Goal: Task Accomplishment & Management: Use online tool/utility

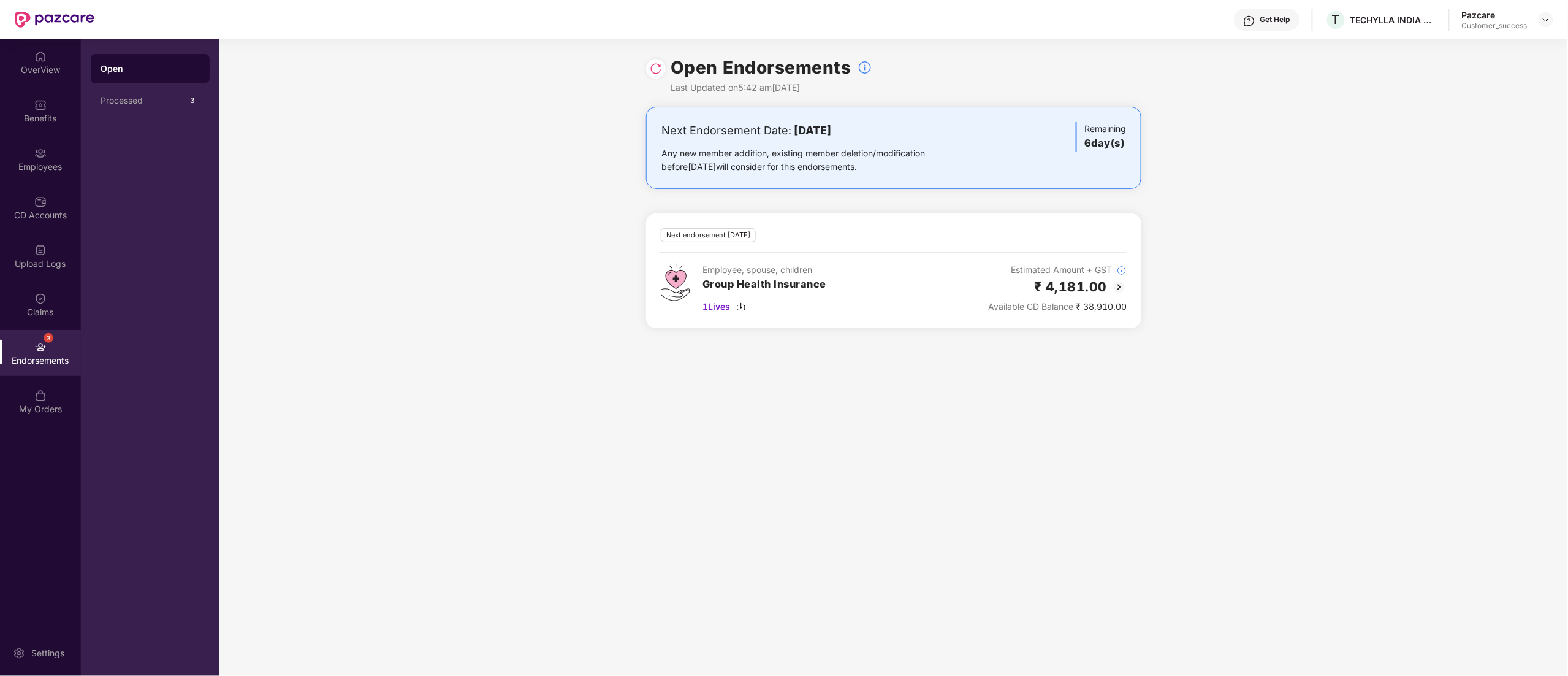
click at [1544, 9] on div "Get Help T TECHYLLA INDIA PRIVATE LIMITED Pazcare Customer_success" at bounding box center [824, 19] width 1459 height 40
click at [1548, 21] on img at bounding box center [1546, 19] width 10 height 10
click at [1495, 48] on div "Switch to partner view" at bounding box center [1488, 49] width 159 height 24
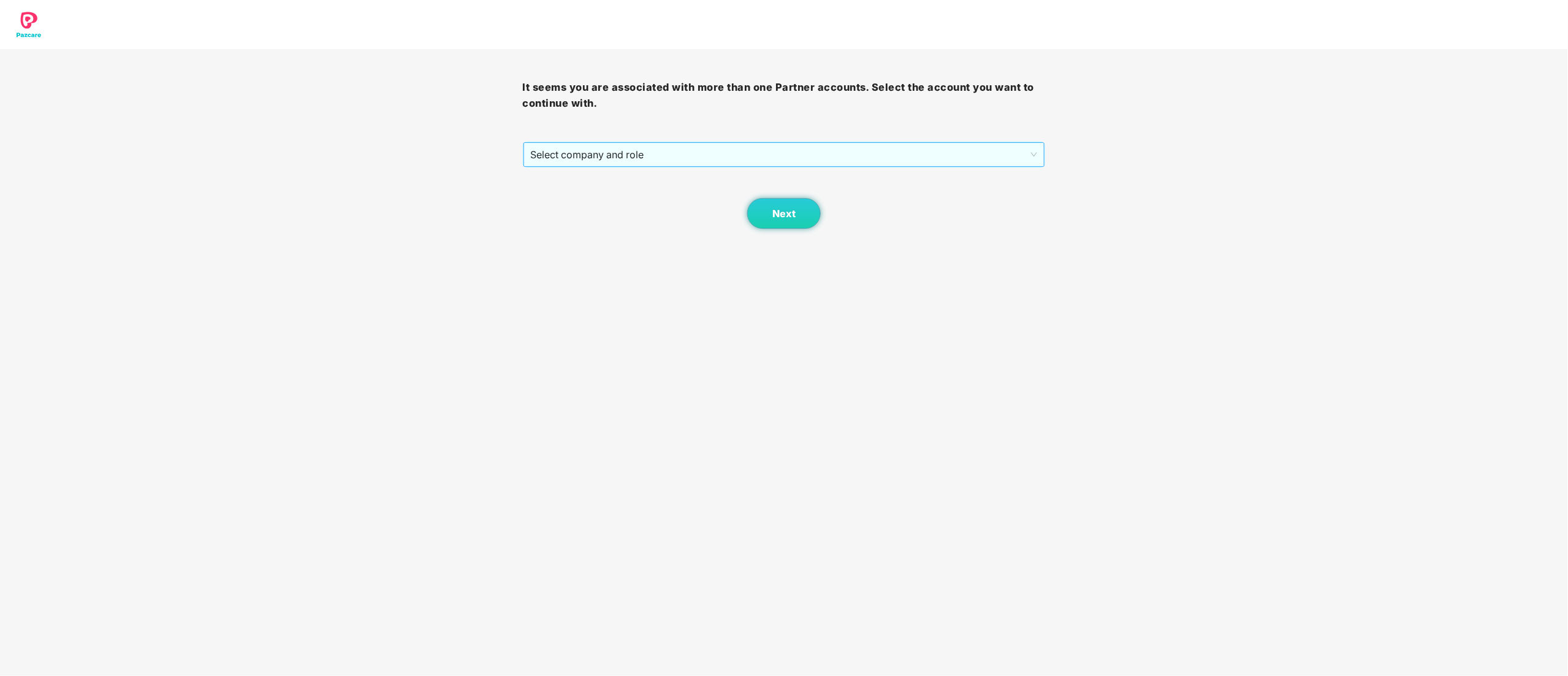
click at [569, 149] on span "Select company and role" at bounding box center [784, 154] width 507 height 23
click at [577, 196] on div "Pazcare - CUSTOMER_SUCCESS" at bounding box center [785, 199] width 508 height 14
click at [802, 203] on button "Next" at bounding box center [784, 213] width 73 height 31
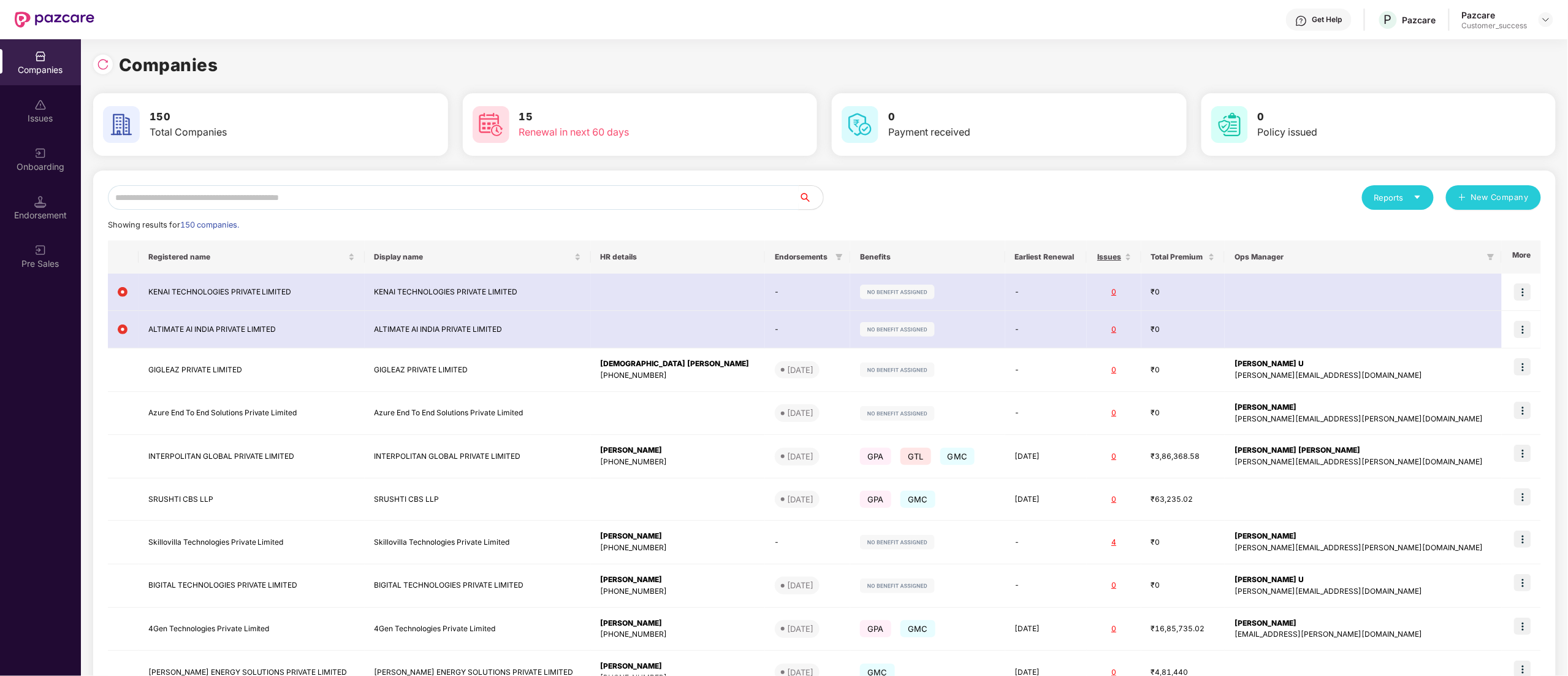
click at [246, 201] on input "text" at bounding box center [453, 197] width 691 height 24
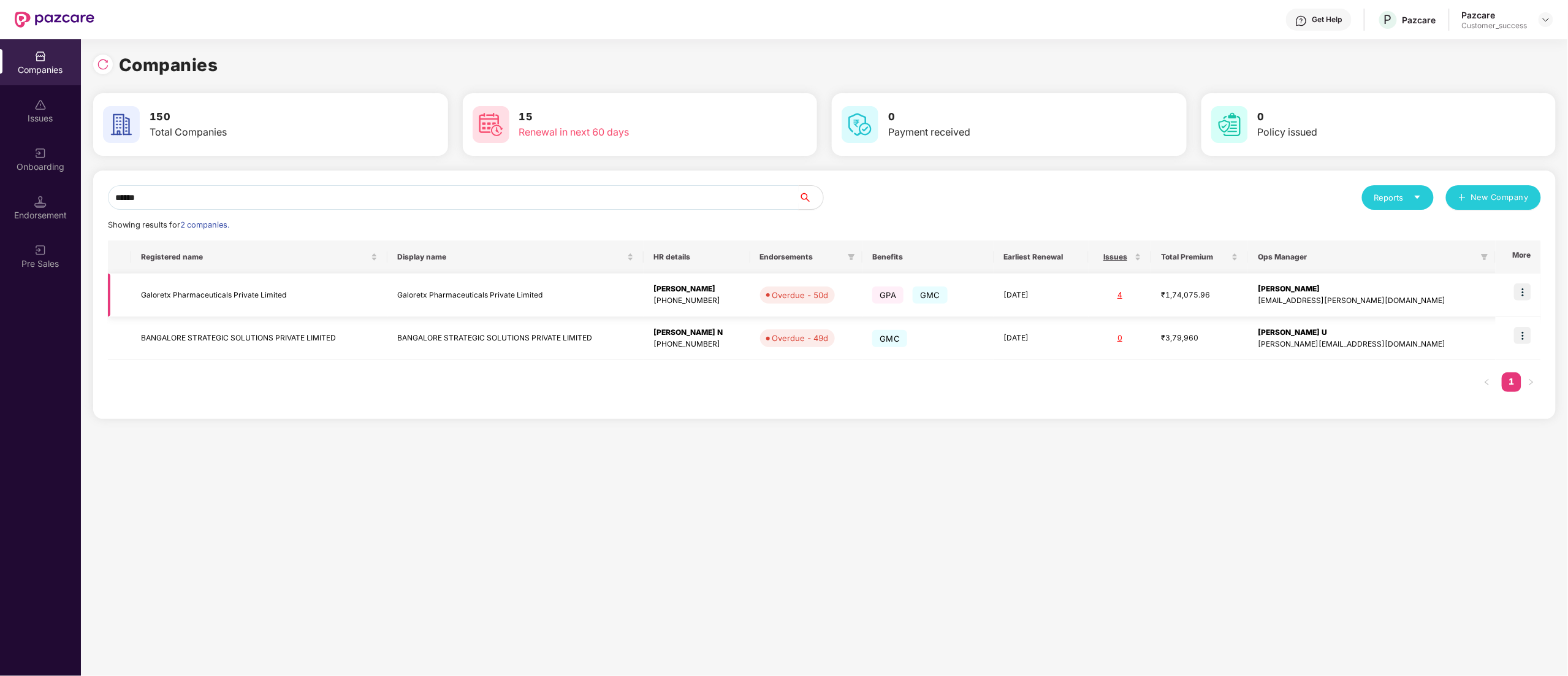
type input "******"
click at [1528, 297] on img at bounding box center [1522, 292] width 17 height 17
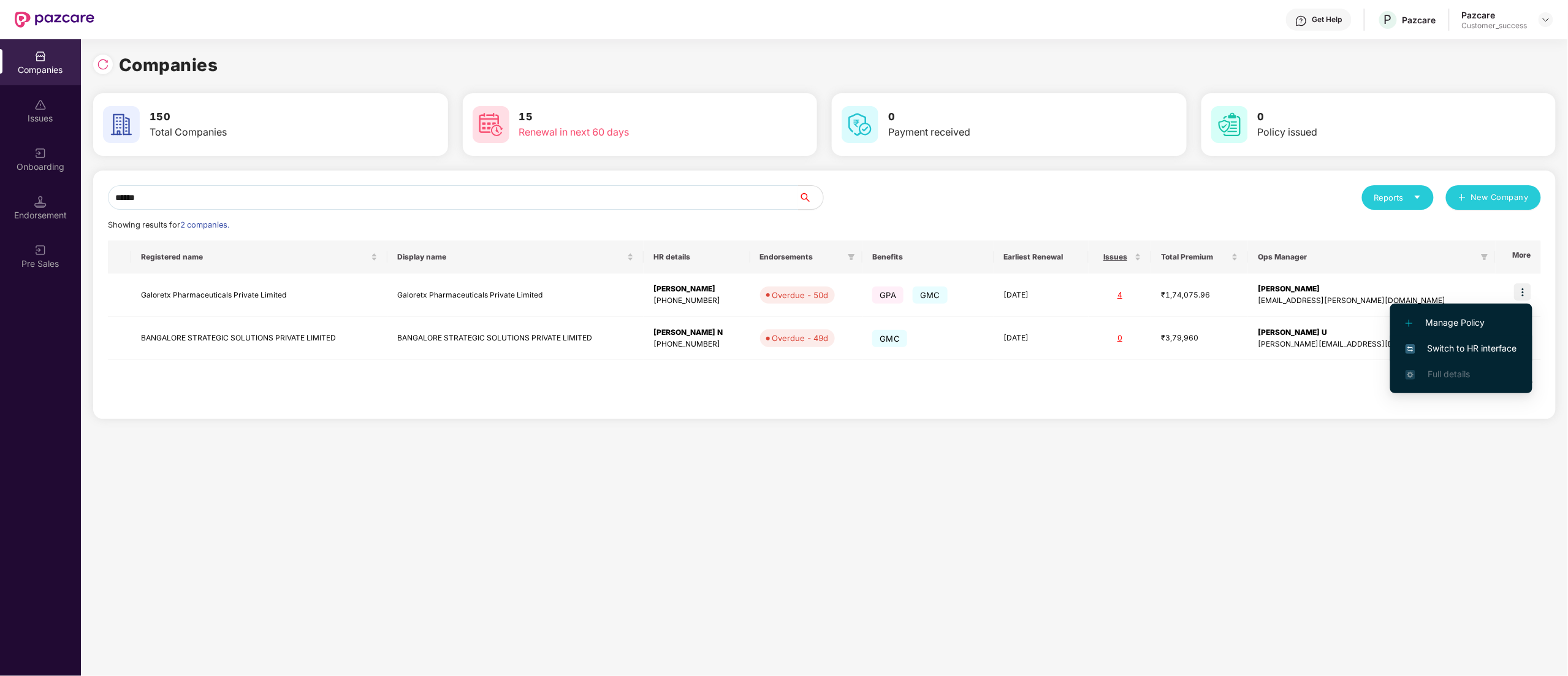
click at [1487, 341] on li "Switch to HR interface" at bounding box center [1461, 348] width 142 height 26
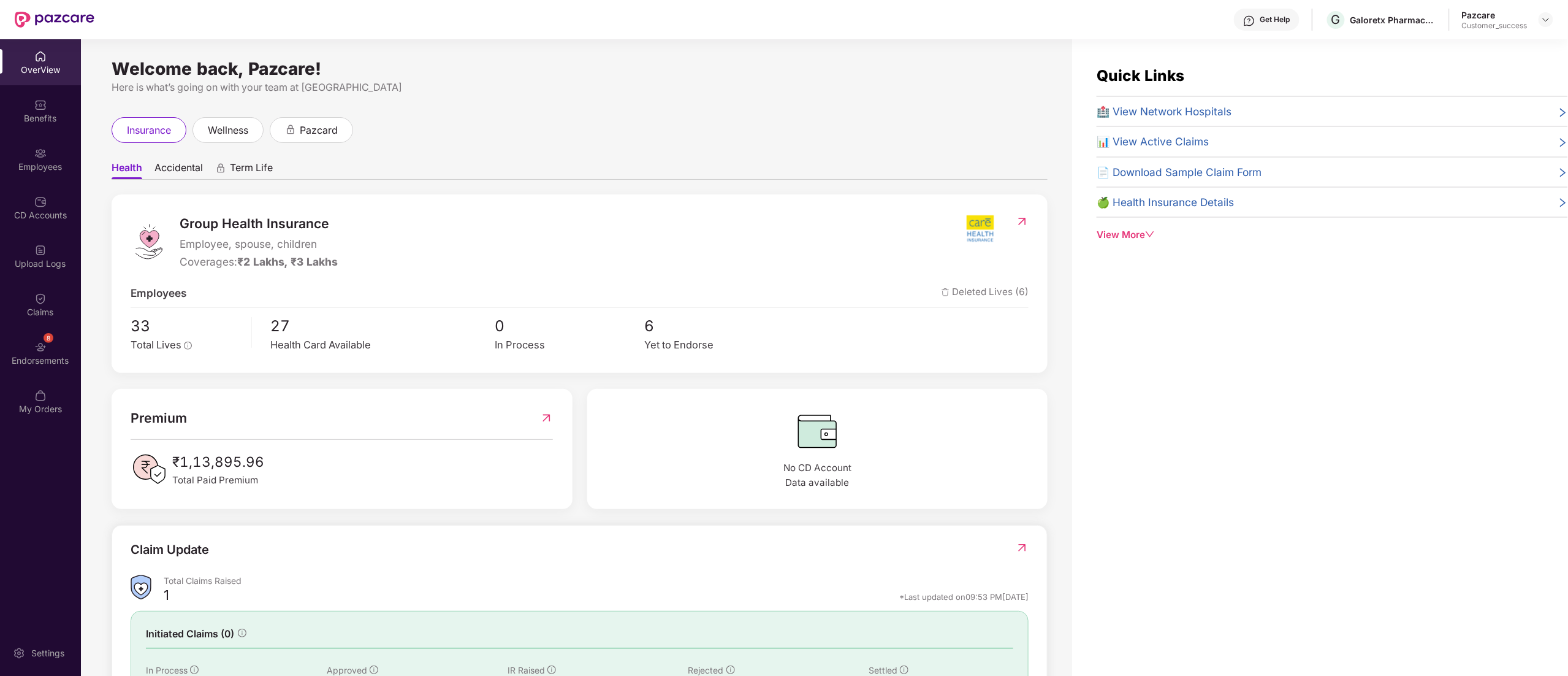
click at [32, 159] on div "Employees" at bounding box center [40, 159] width 81 height 46
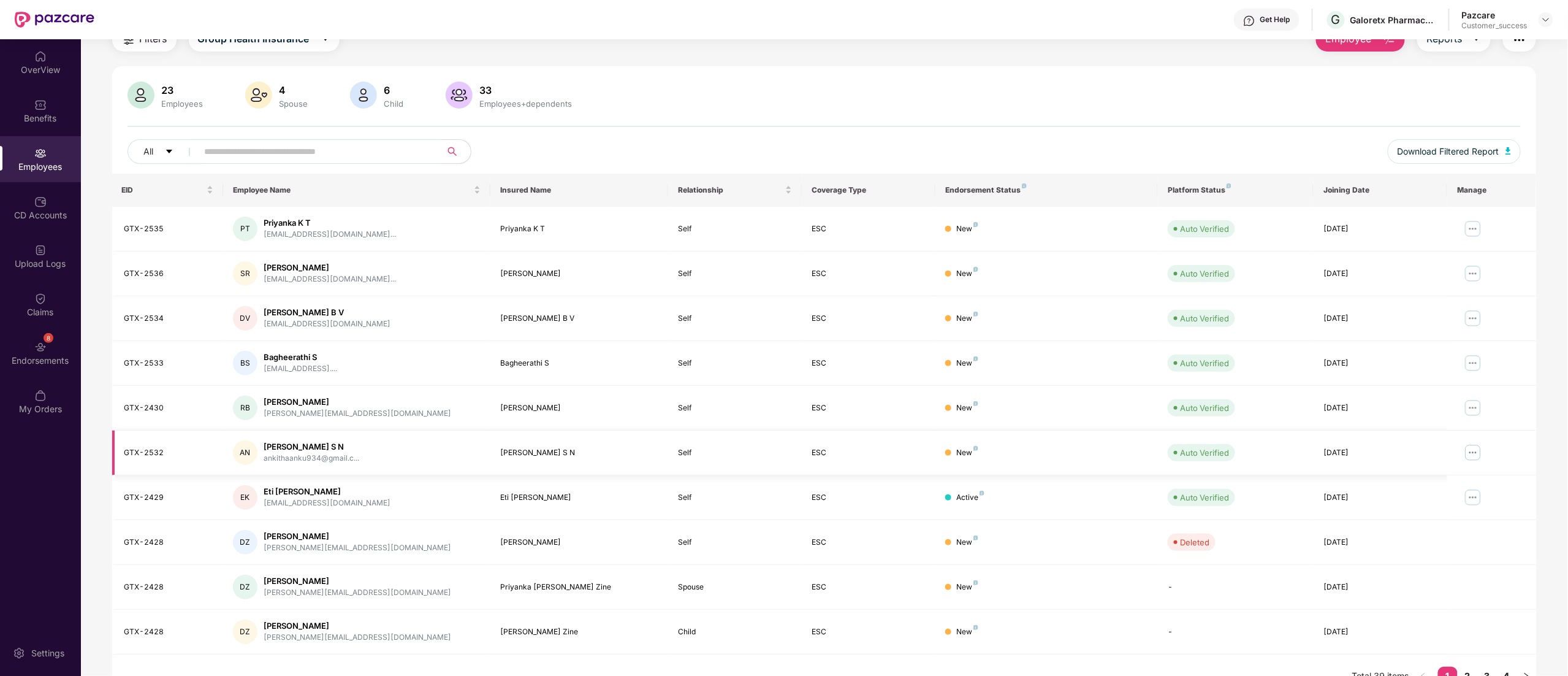
scroll to position [80, 0]
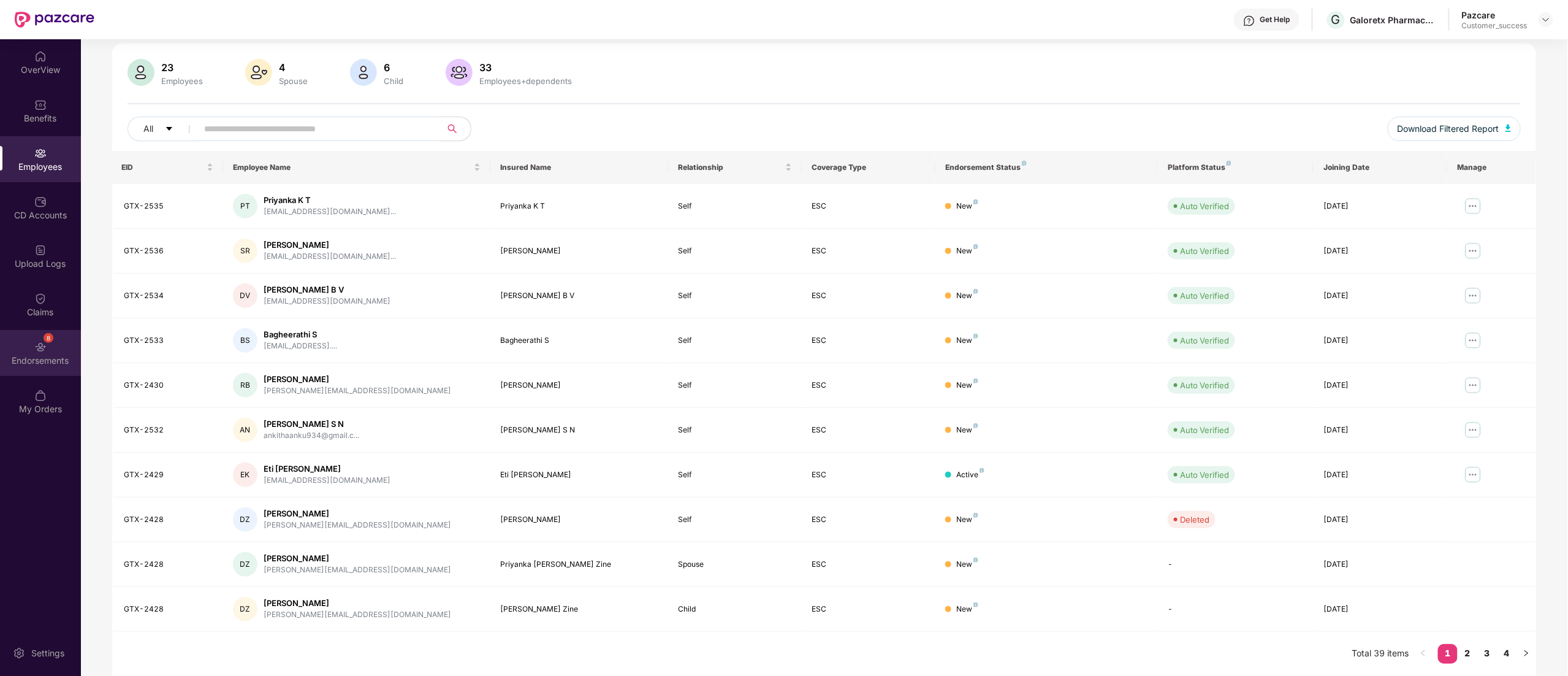
click at [38, 343] on img at bounding box center [41, 347] width 13 height 13
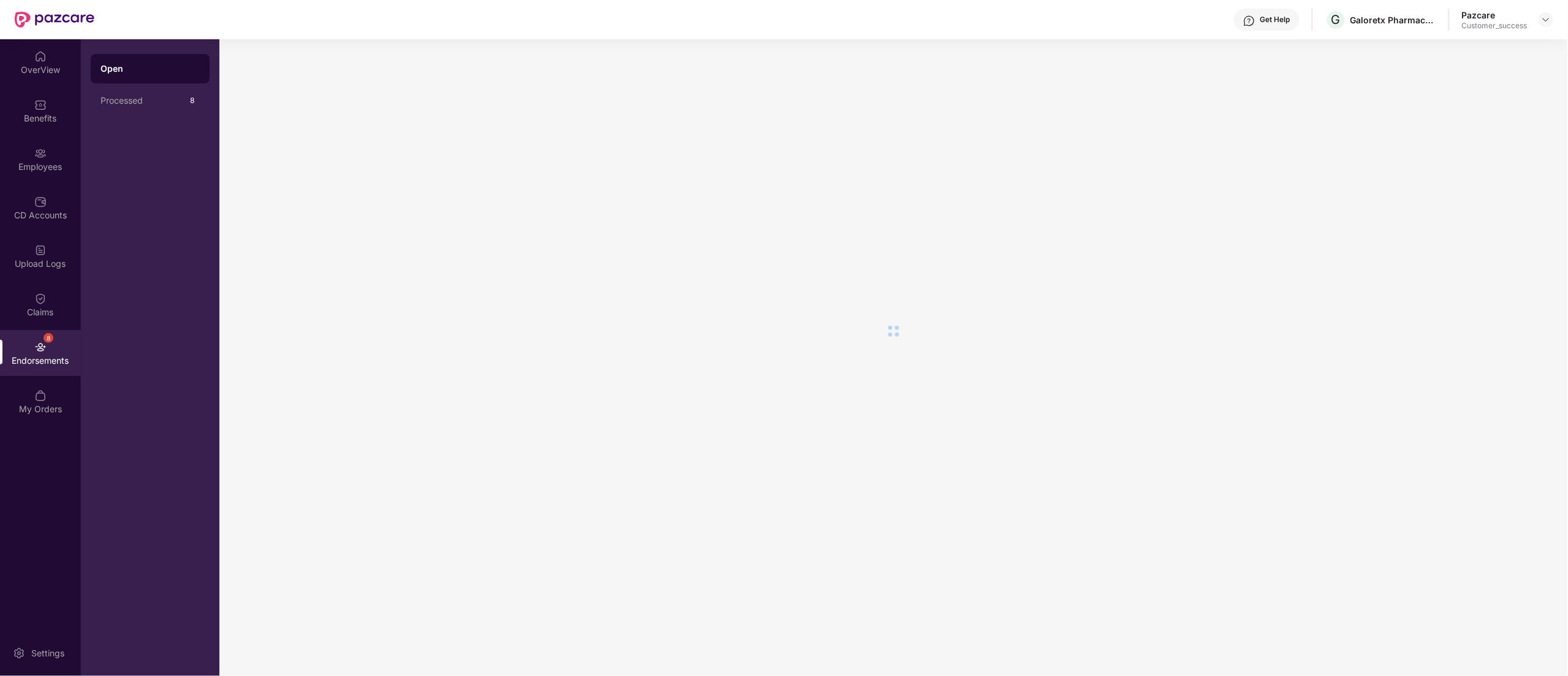
scroll to position [0, 0]
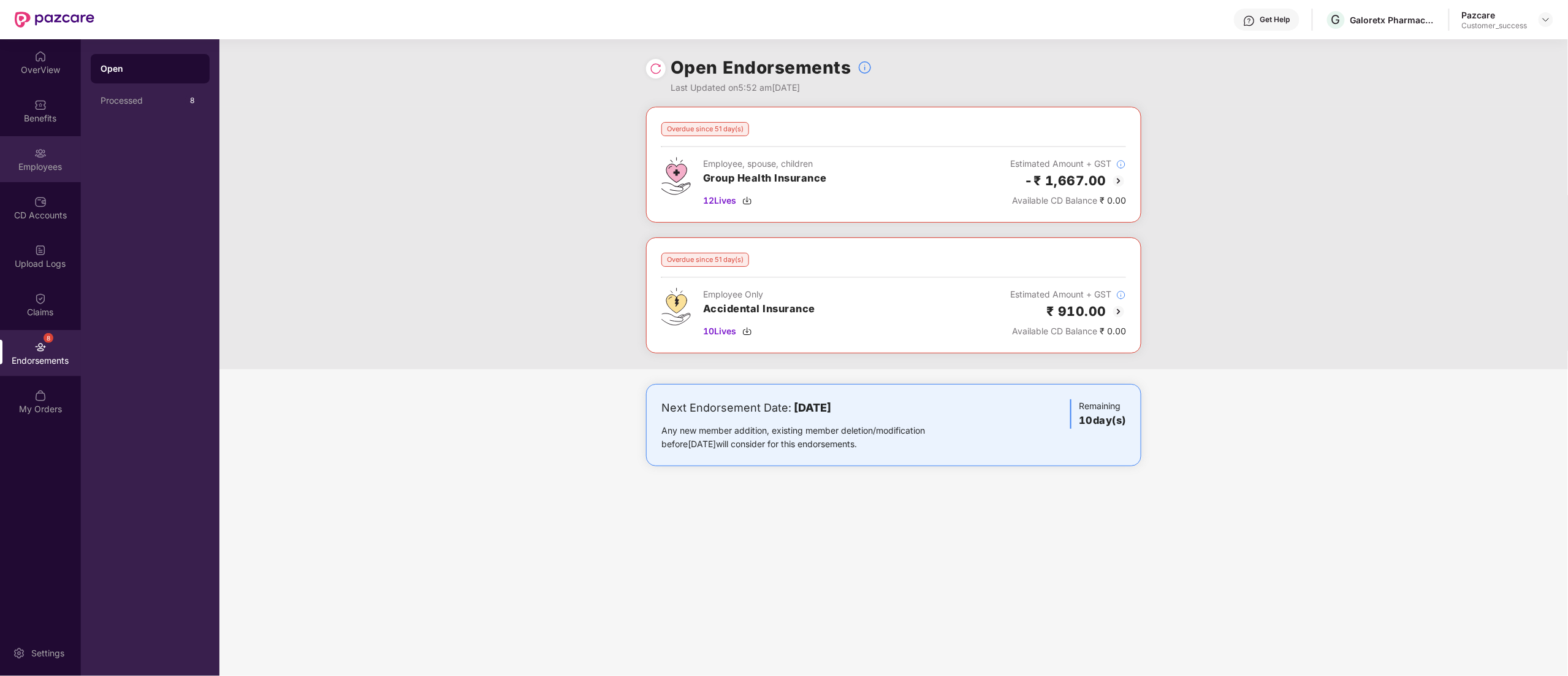
click at [33, 154] on div "Employees" at bounding box center [40, 159] width 81 height 46
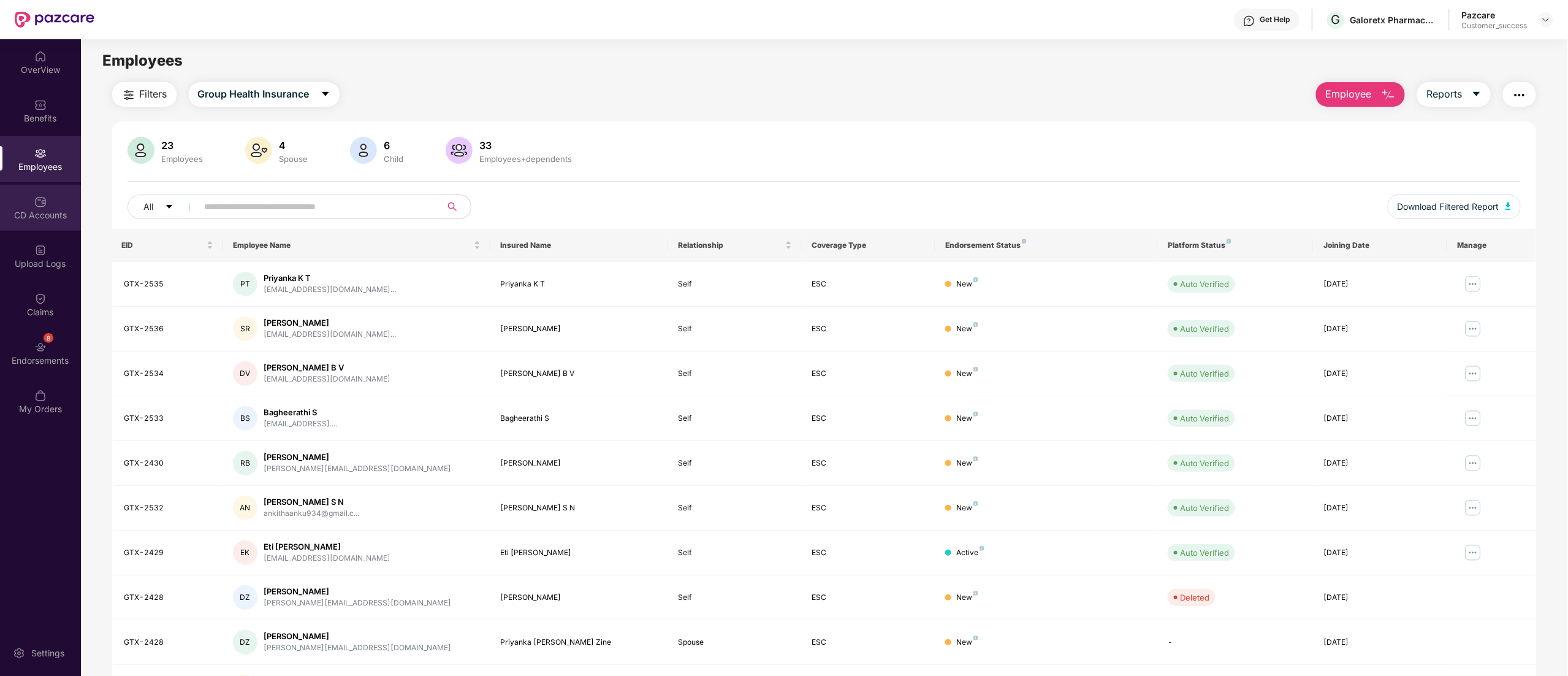
click at [36, 214] on div "CD Accounts" at bounding box center [40, 215] width 81 height 13
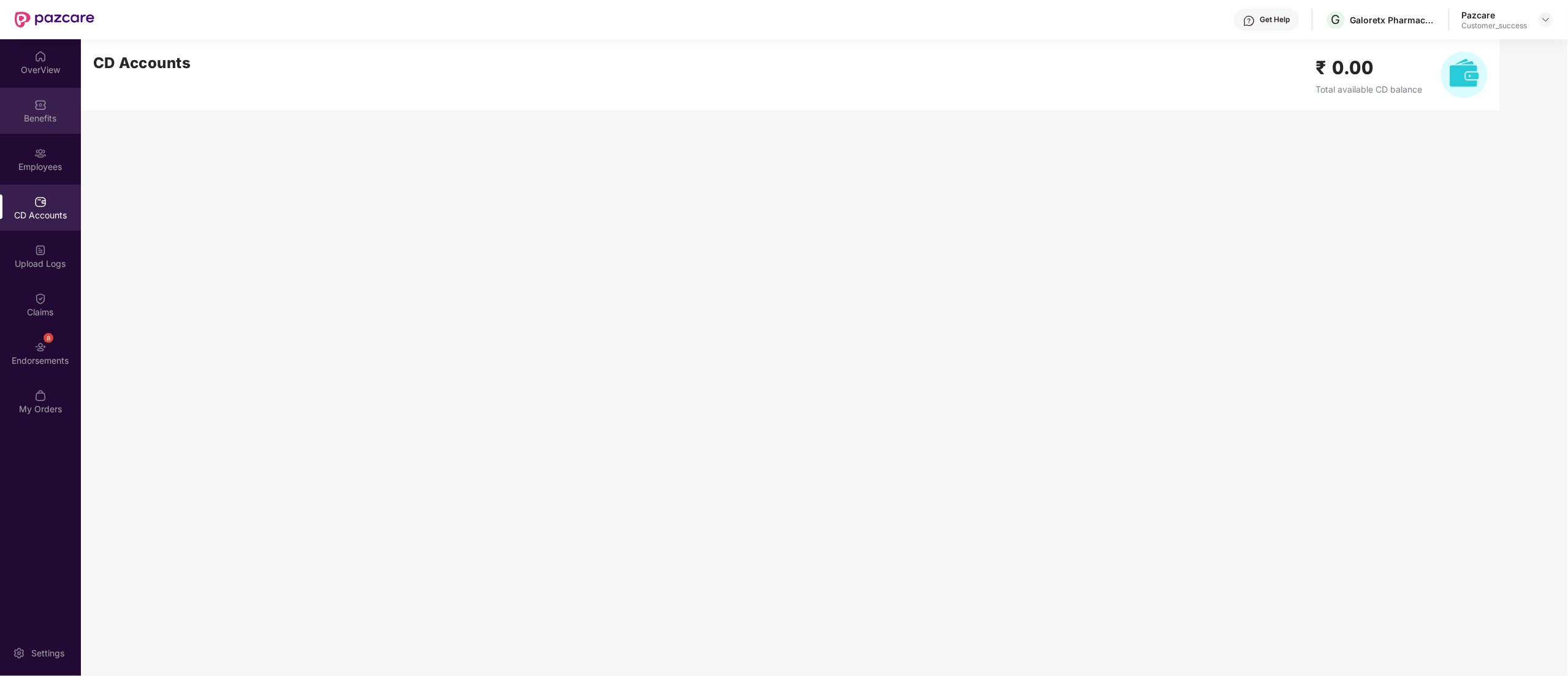
click at [35, 115] on div "Benefits" at bounding box center [40, 119] width 81 height 13
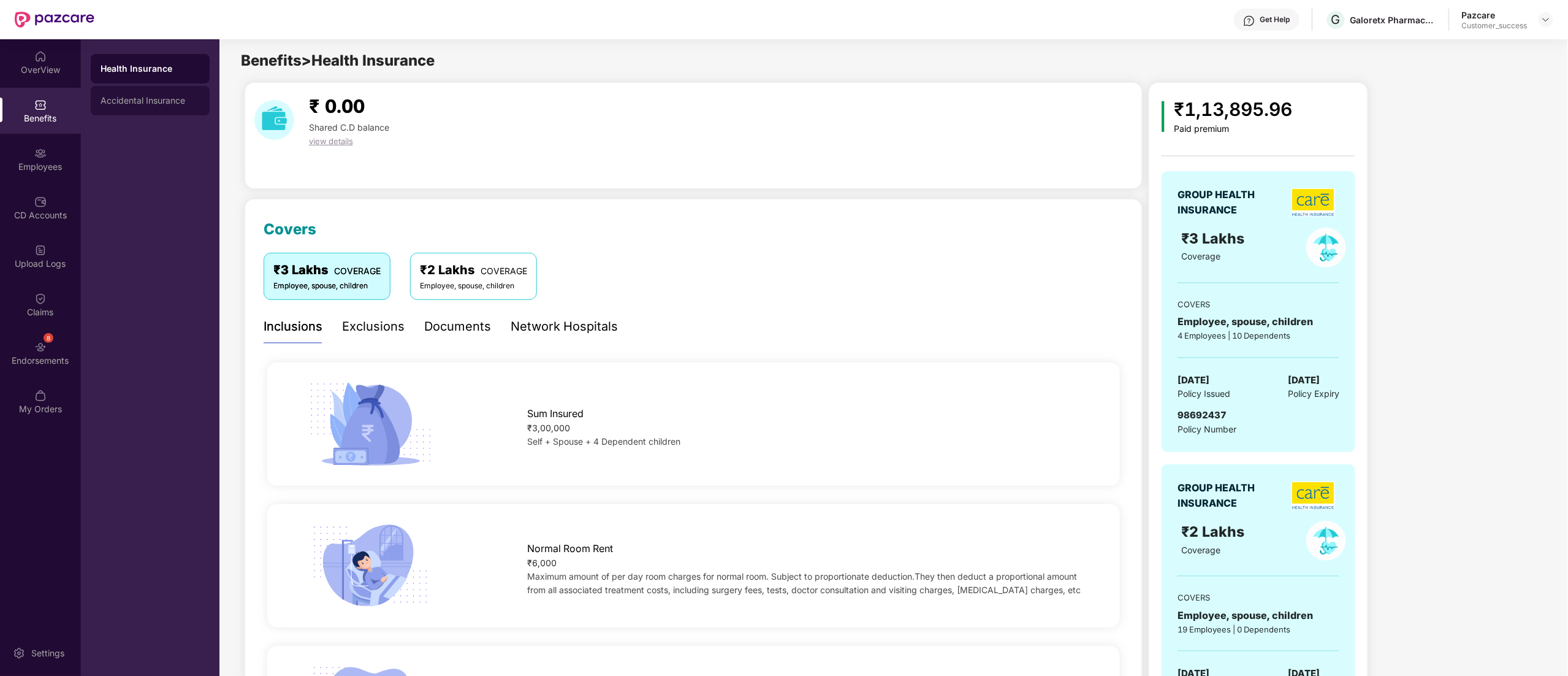
click at [113, 102] on div "Accidental Insurance" at bounding box center [150, 101] width 99 height 10
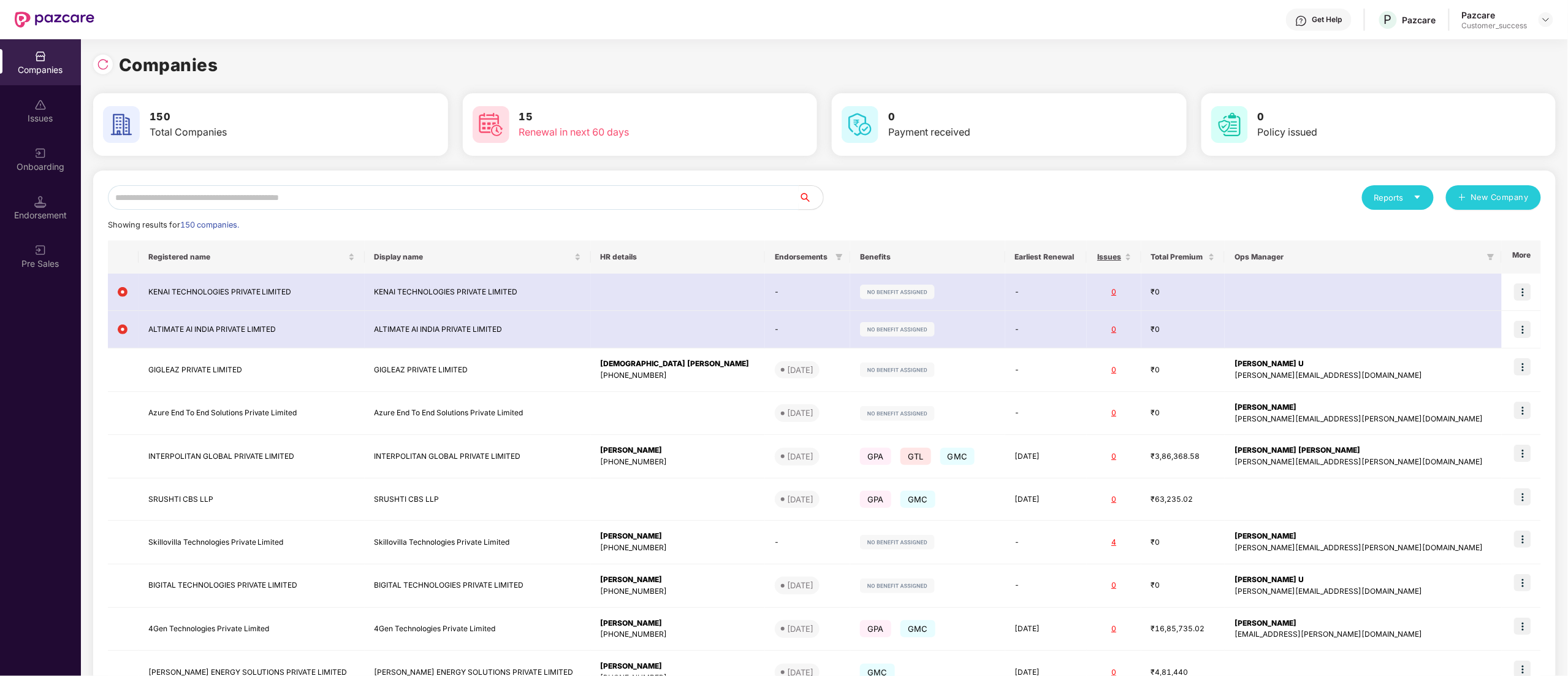
click at [273, 191] on input "text" at bounding box center [453, 197] width 691 height 24
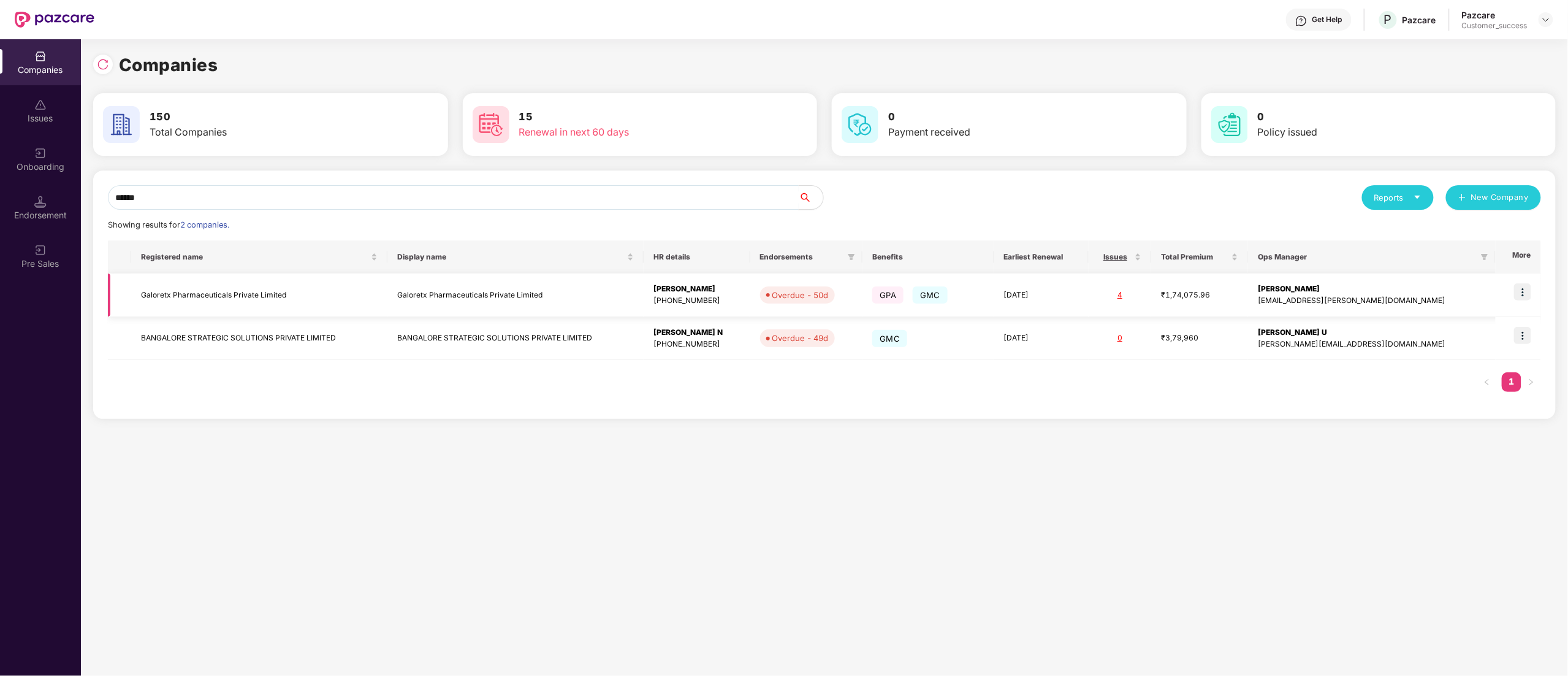
type input "******"
click at [1523, 294] on img at bounding box center [1522, 292] width 17 height 17
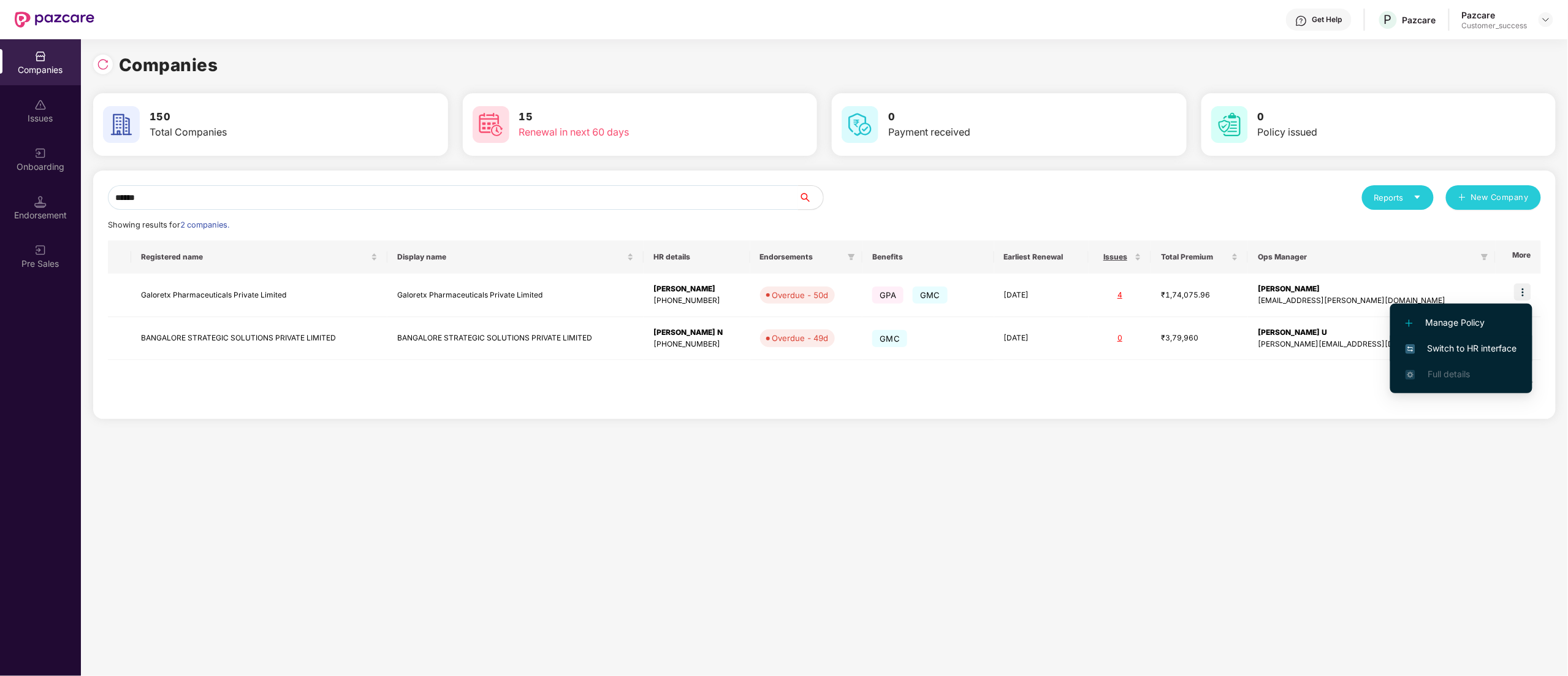
click at [1455, 348] on span "Switch to HR interface" at bounding box center [1461, 349] width 112 height 14
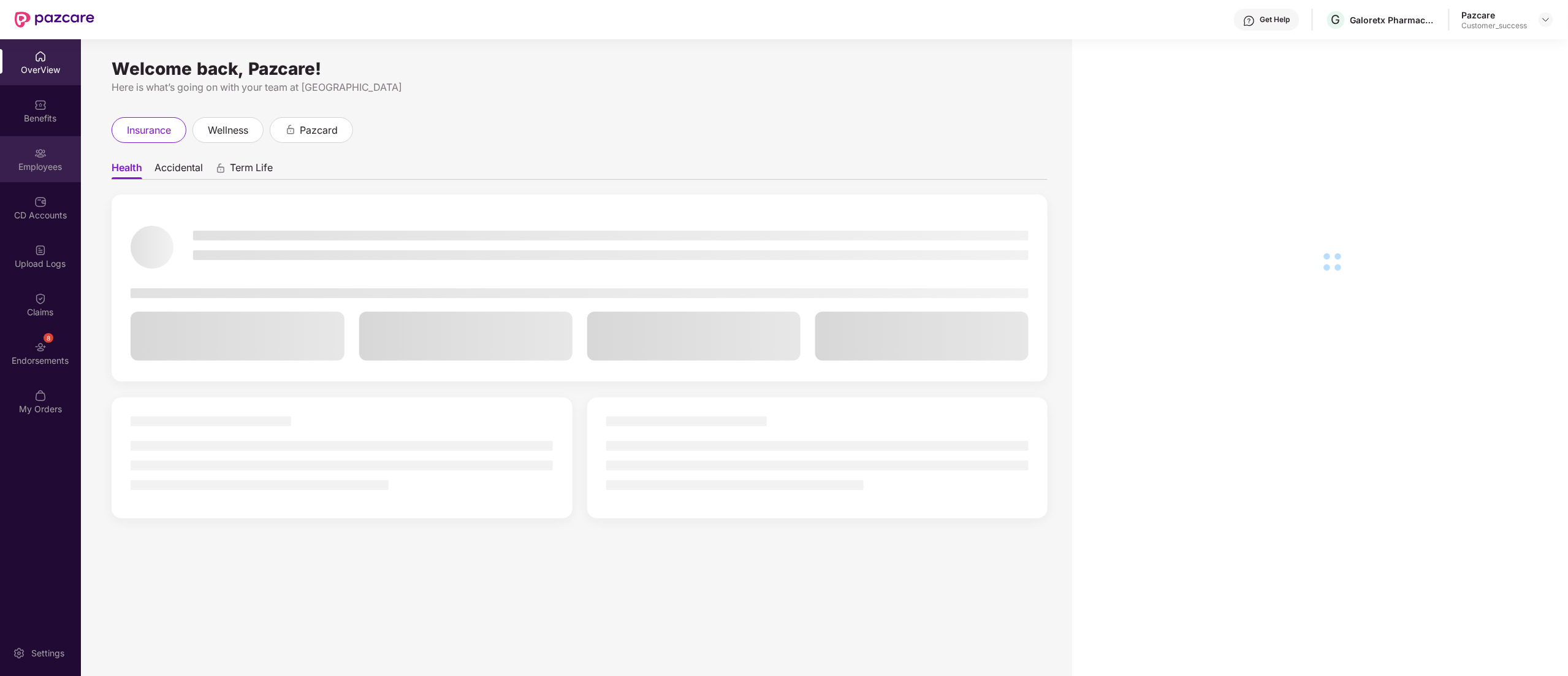
click at [36, 163] on div "Employees" at bounding box center [40, 167] width 81 height 13
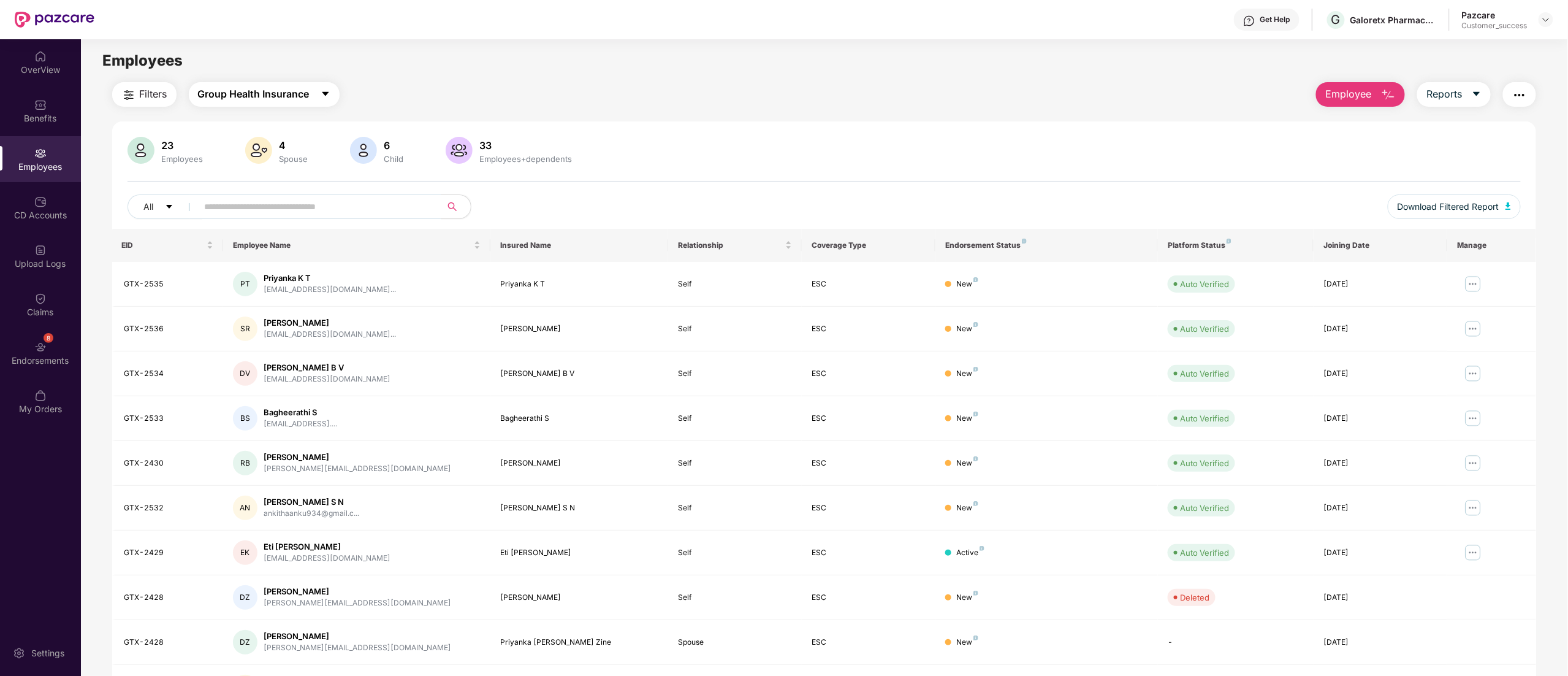
click at [255, 95] on span "Group Health Insurance" at bounding box center [254, 94] width 112 height 15
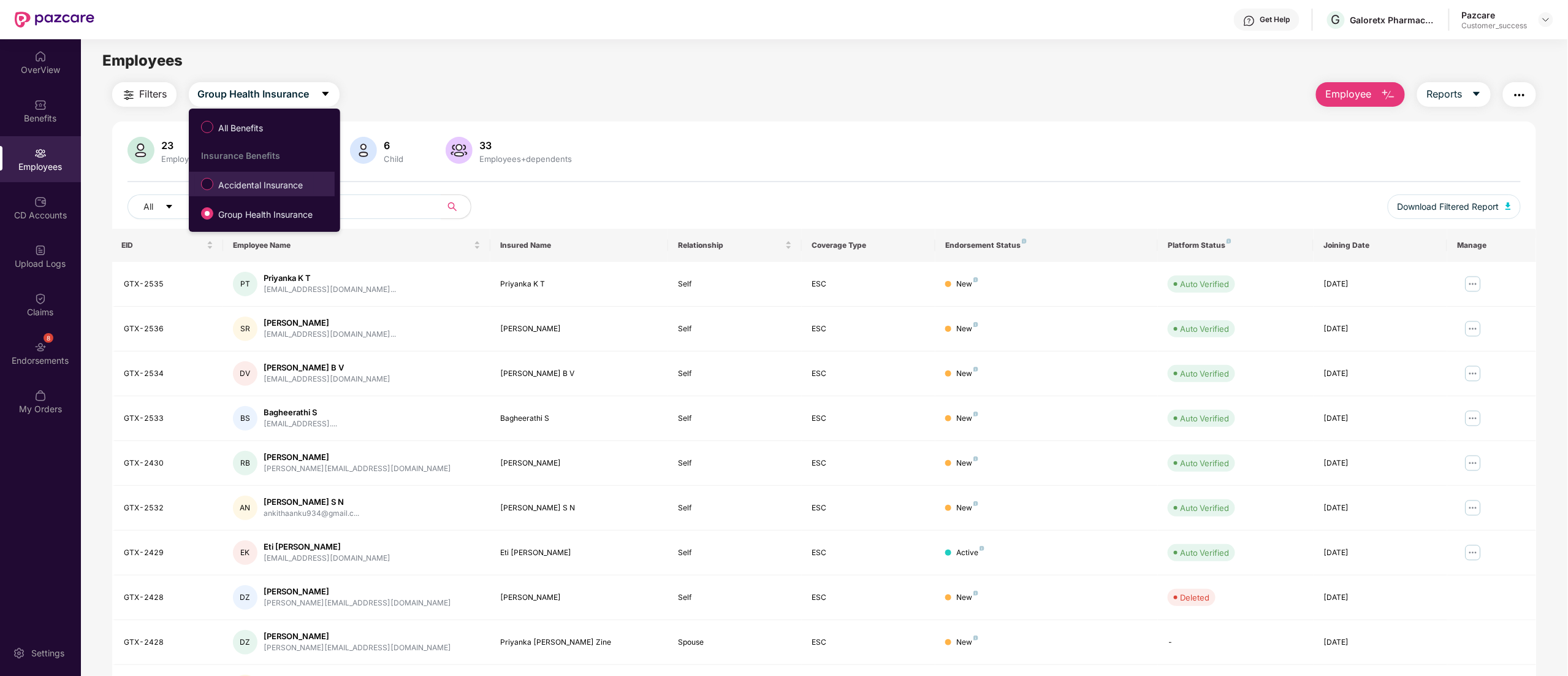
click at [248, 179] on span "Accidental Insurance" at bounding box center [260, 186] width 95 height 14
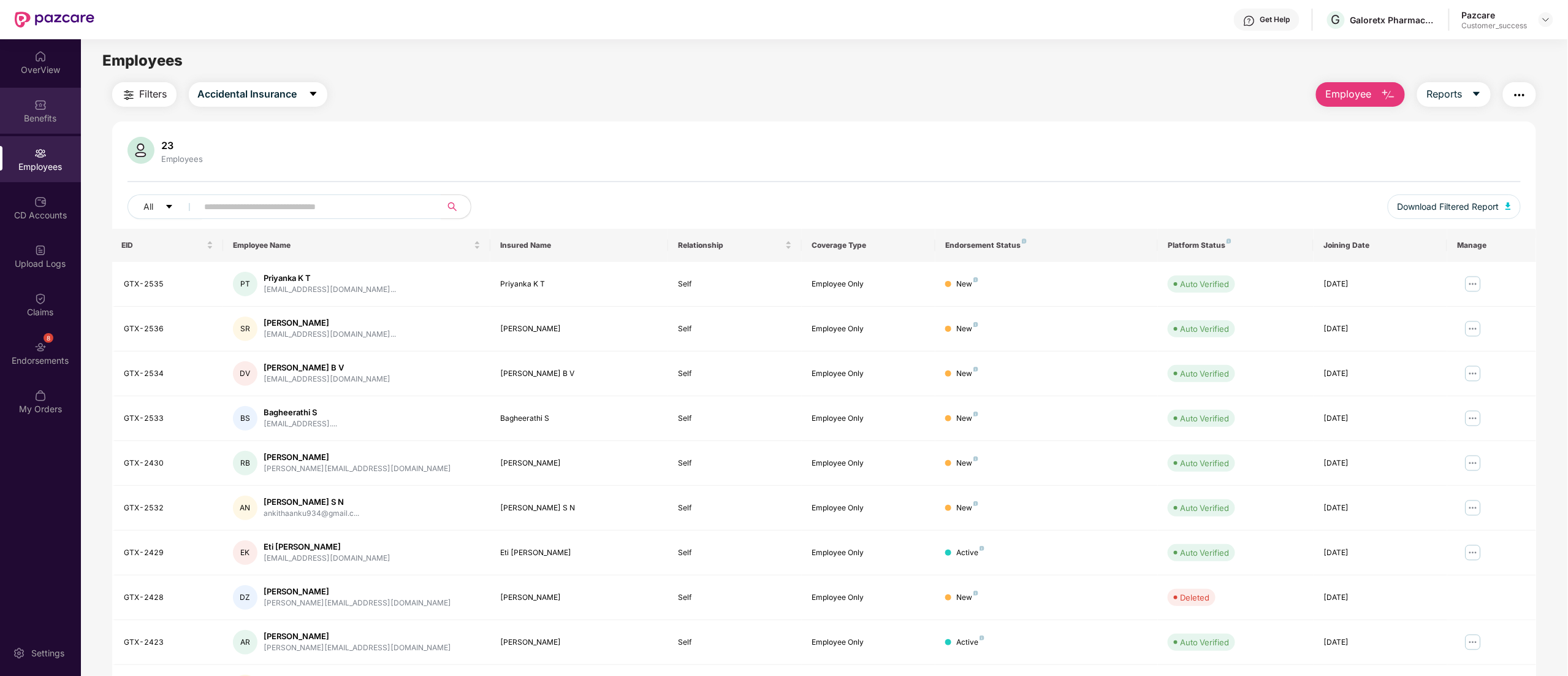
click at [35, 112] on div "Benefits" at bounding box center [40, 119] width 81 height 13
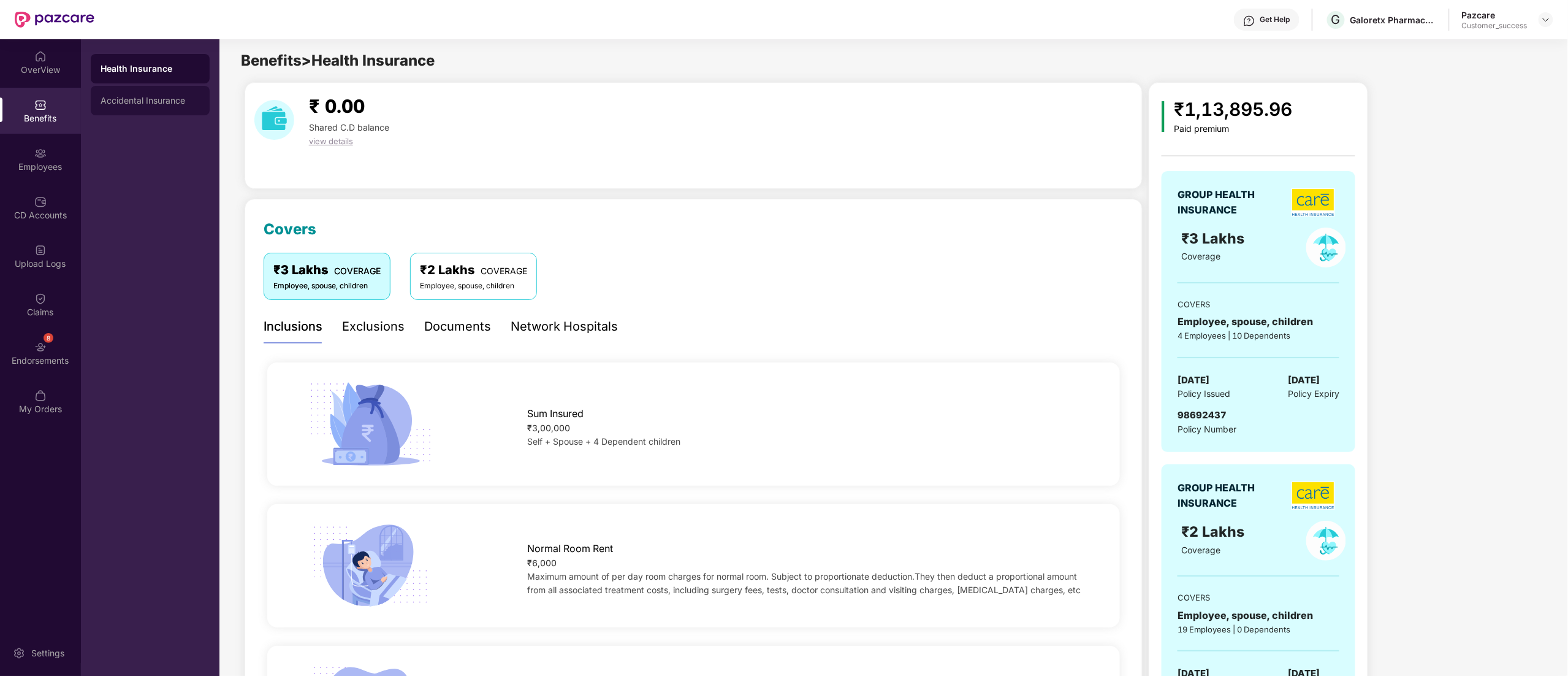
click at [129, 102] on div "Accidental Insurance" at bounding box center [150, 101] width 99 height 10
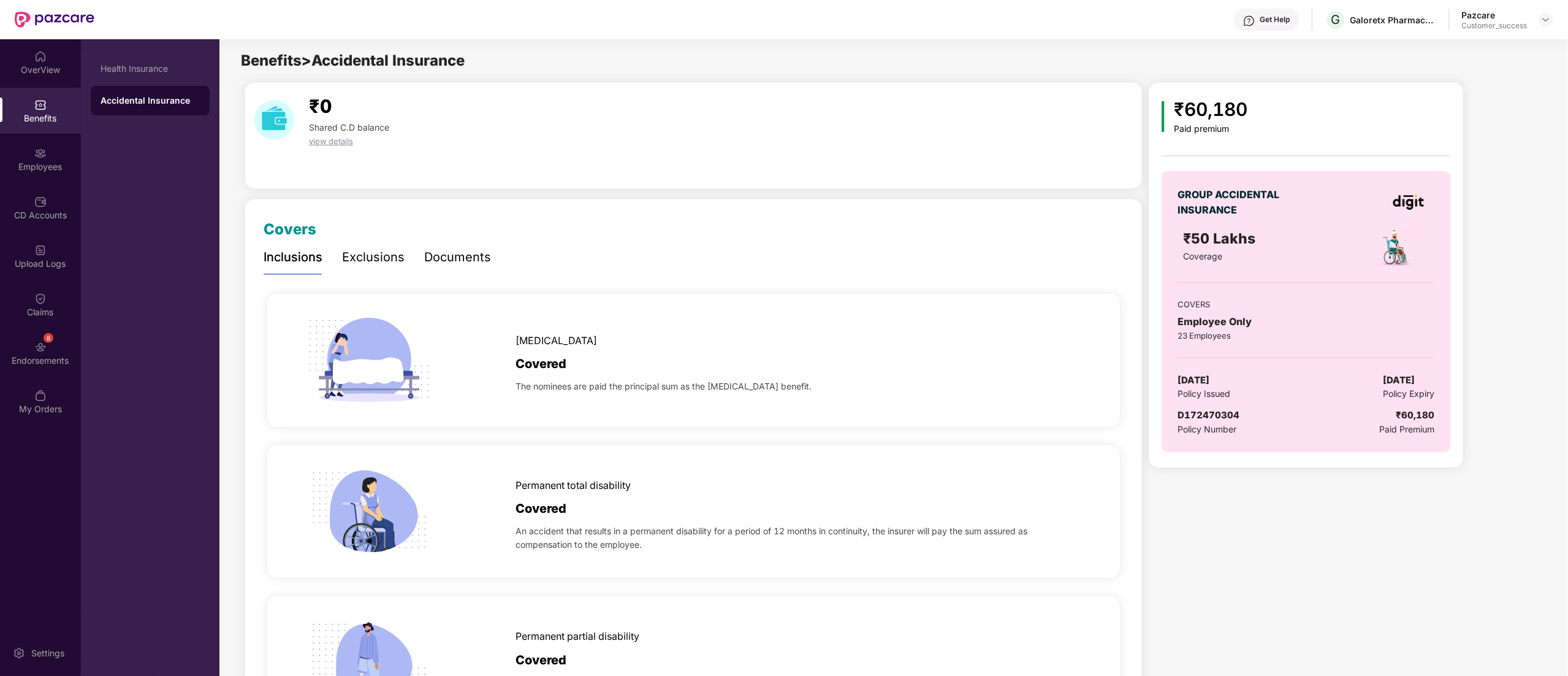
click at [1213, 416] on span "D172470304" at bounding box center [1208, 415] width 62 height 12
copy span "D172470304"
click at [33, 213] on div "CD Accounts" at bounding box center [40, 215] width 81 height 13
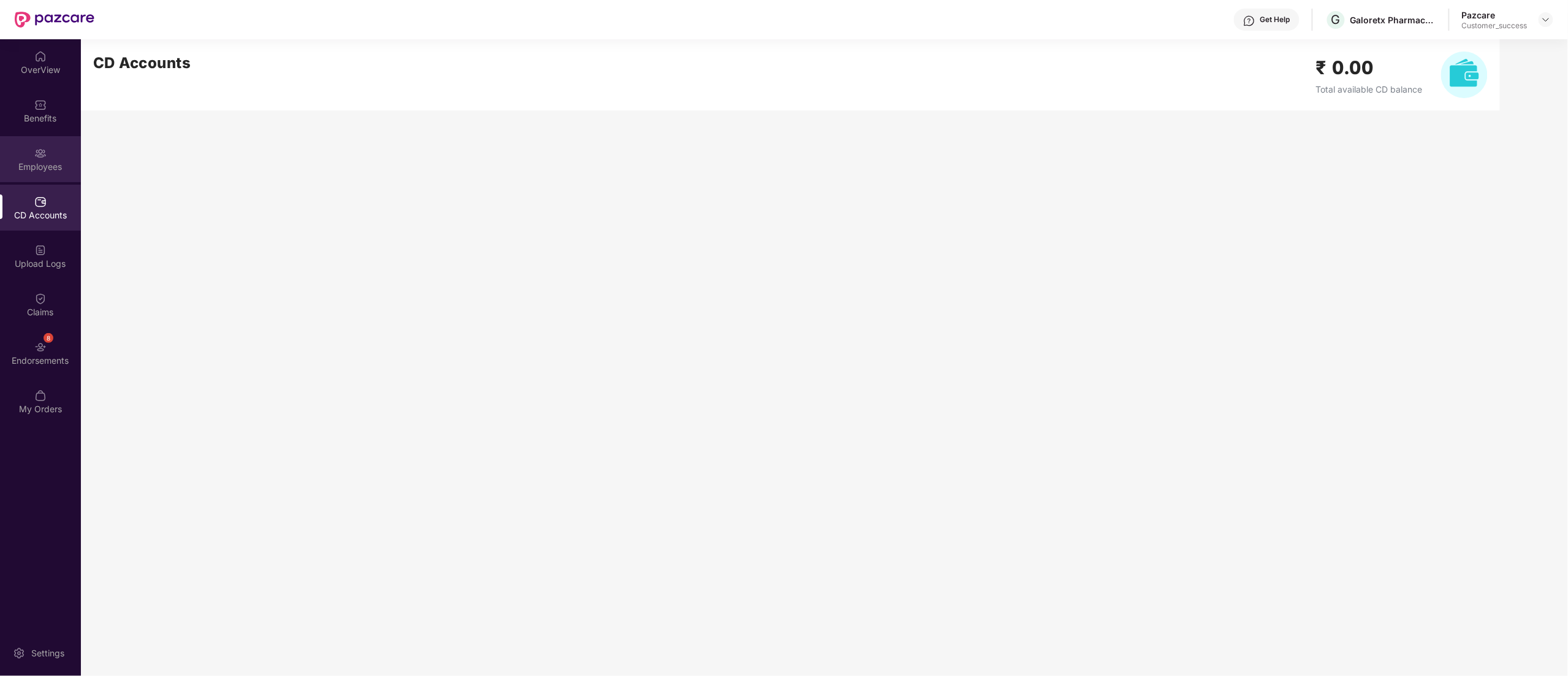
click at [28, 157] on div "Employees" at bounding box center [40, 159] width 81 height 46
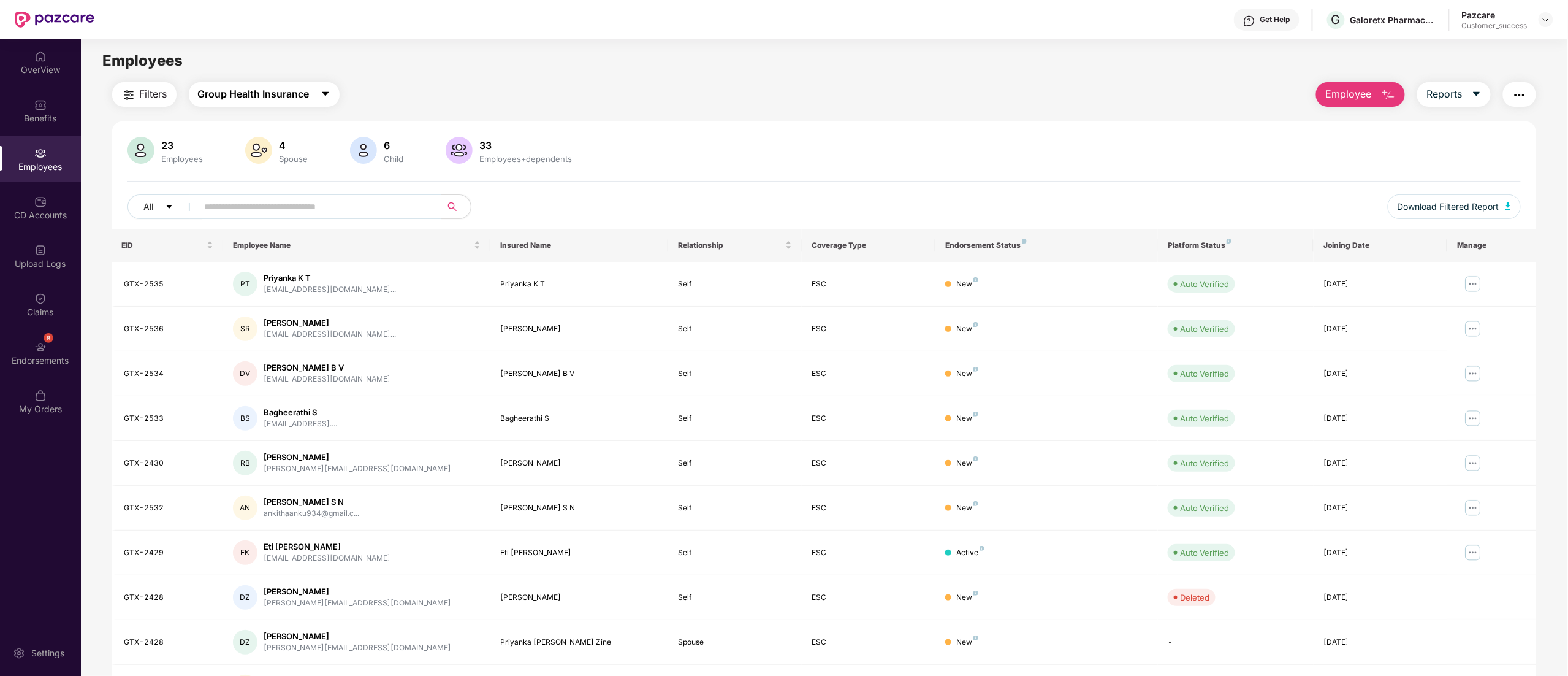
click at [229, 97] on span "Group Health Insurance" at bounding box center [254, 94] width 112 height 15
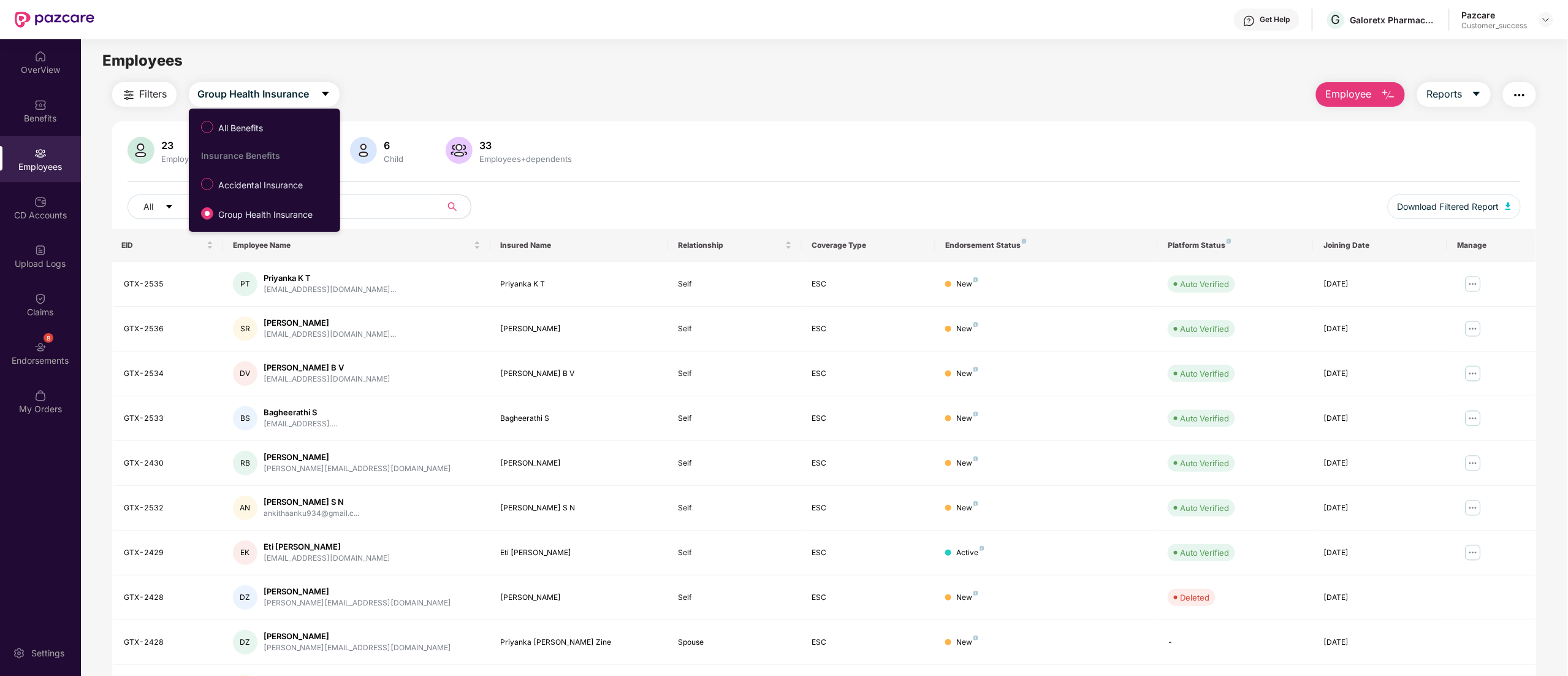
click at [263, 179] on label "Accidental Insurance" at bounding box center [255, 184] width 119 height 21
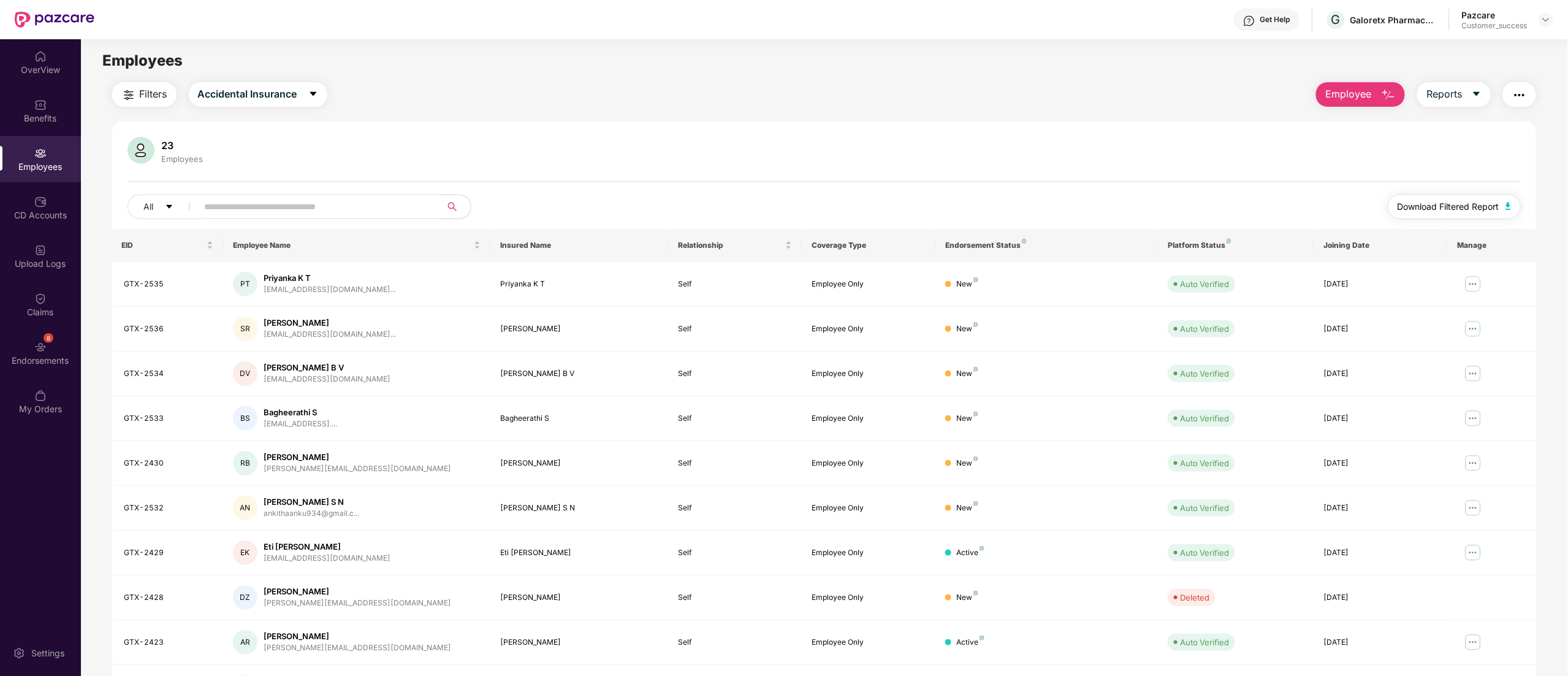
click at [1448, 208] on span "Download Filtered Report" at bounding box center [1449, 207] width 102 height 14
